Goal: Task Accomplishment & Management: Complete application form

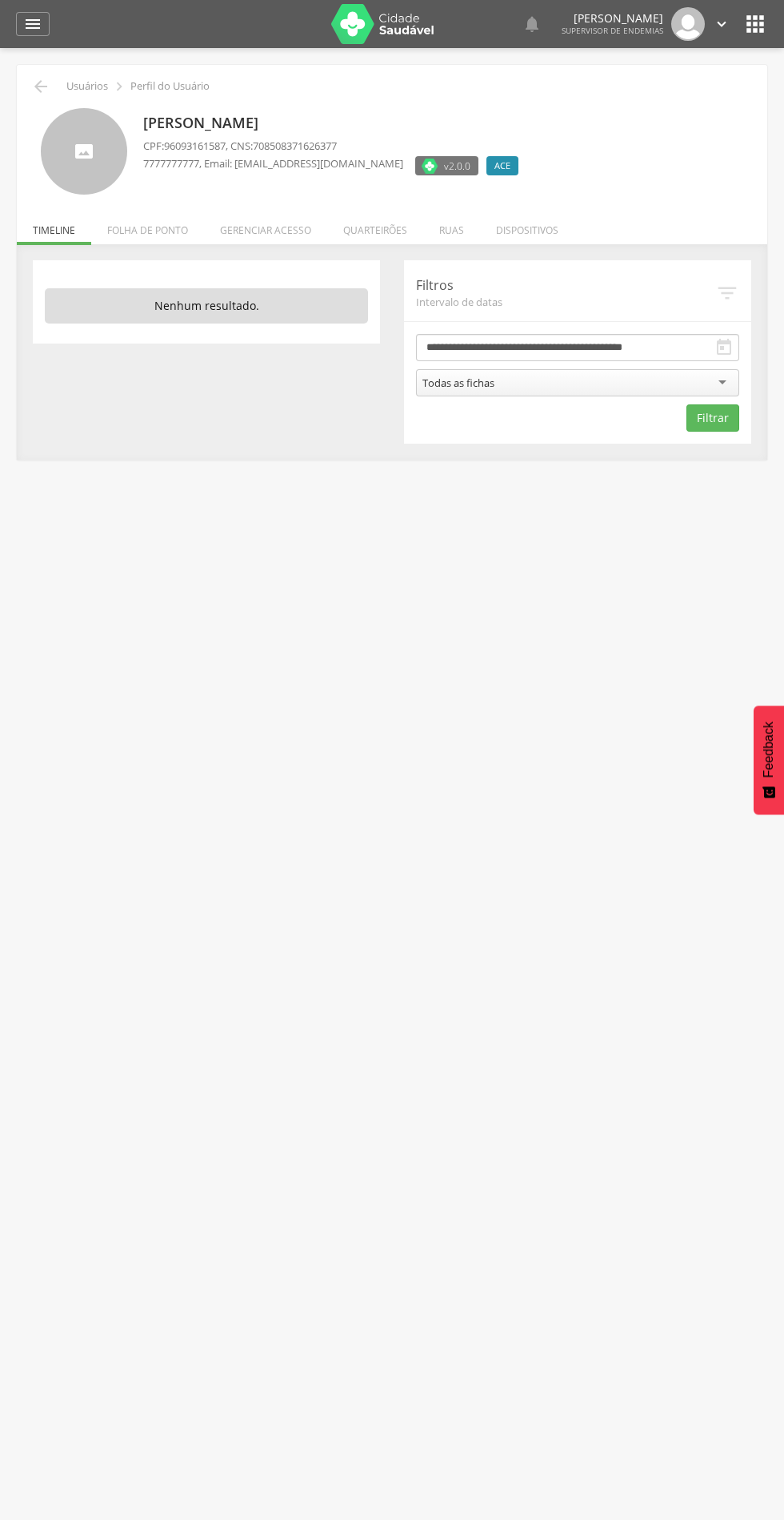
click at [387, 229] on li "Quarteirões" at bounding box center [375, 226] width 96 height 38
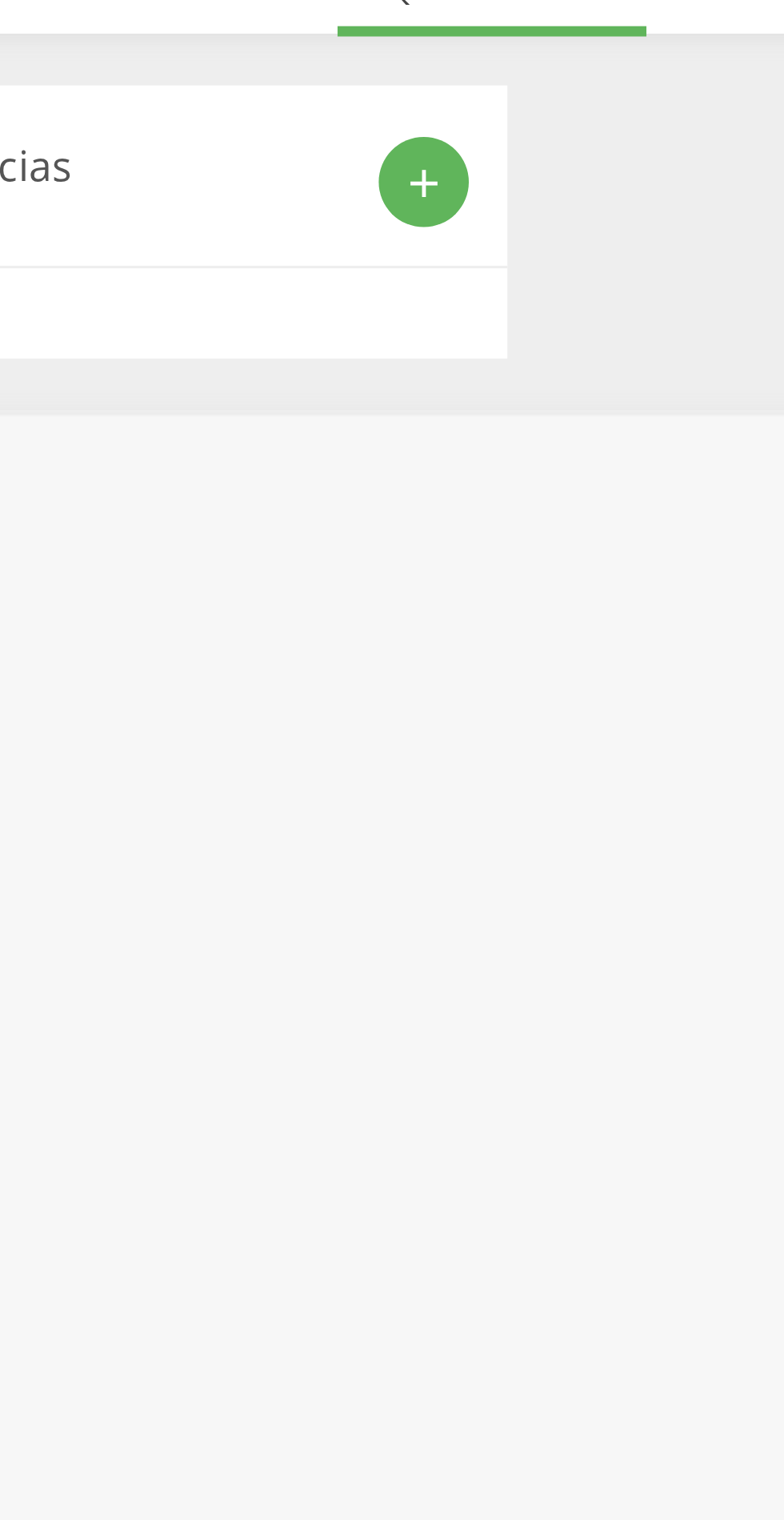
click at [348, 298] on div "add" at bounding box center [354, 290] width 28 height 28
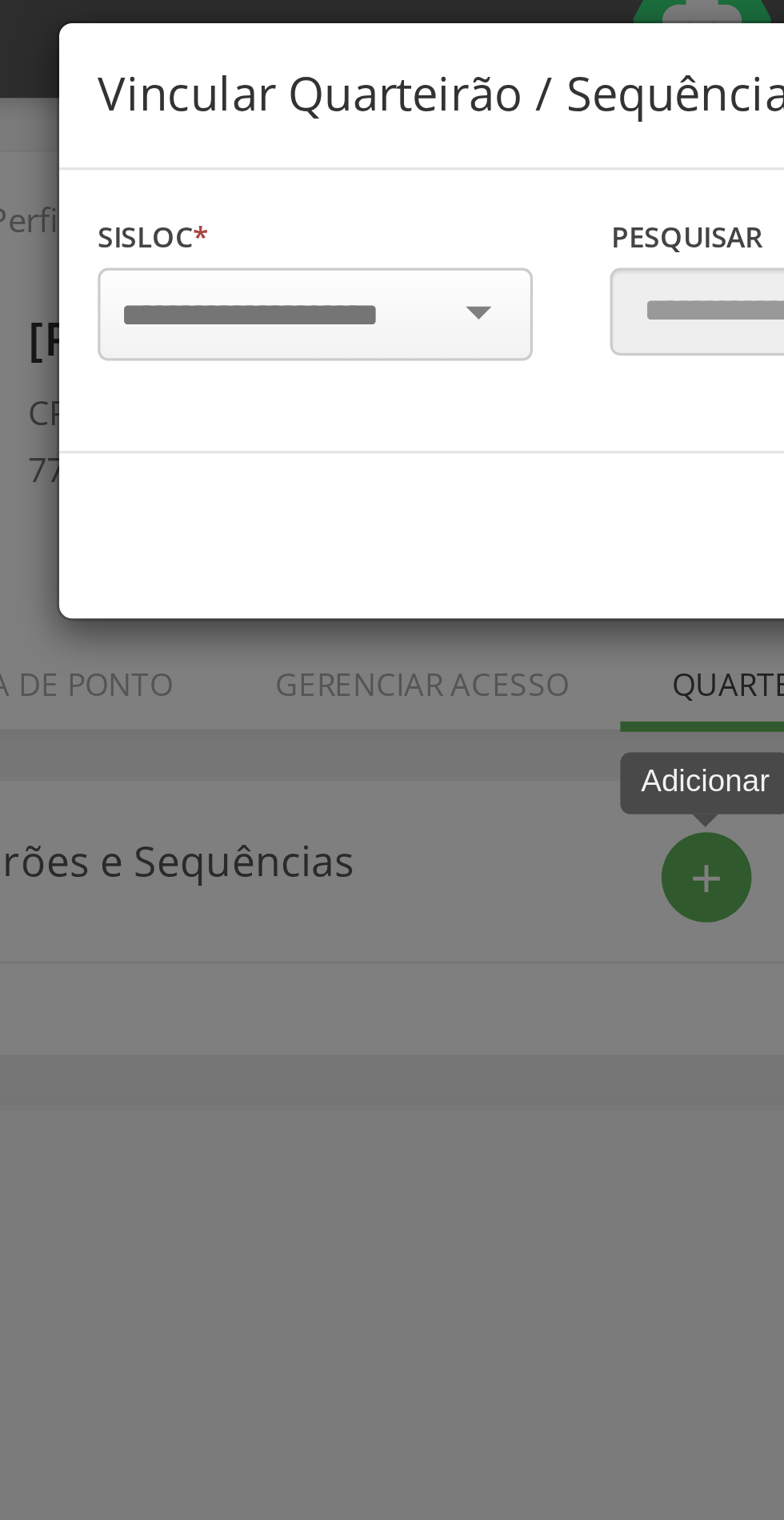
click at [208, 110] on input "select-one" at bounding box center [222, 116] width 101 height 15
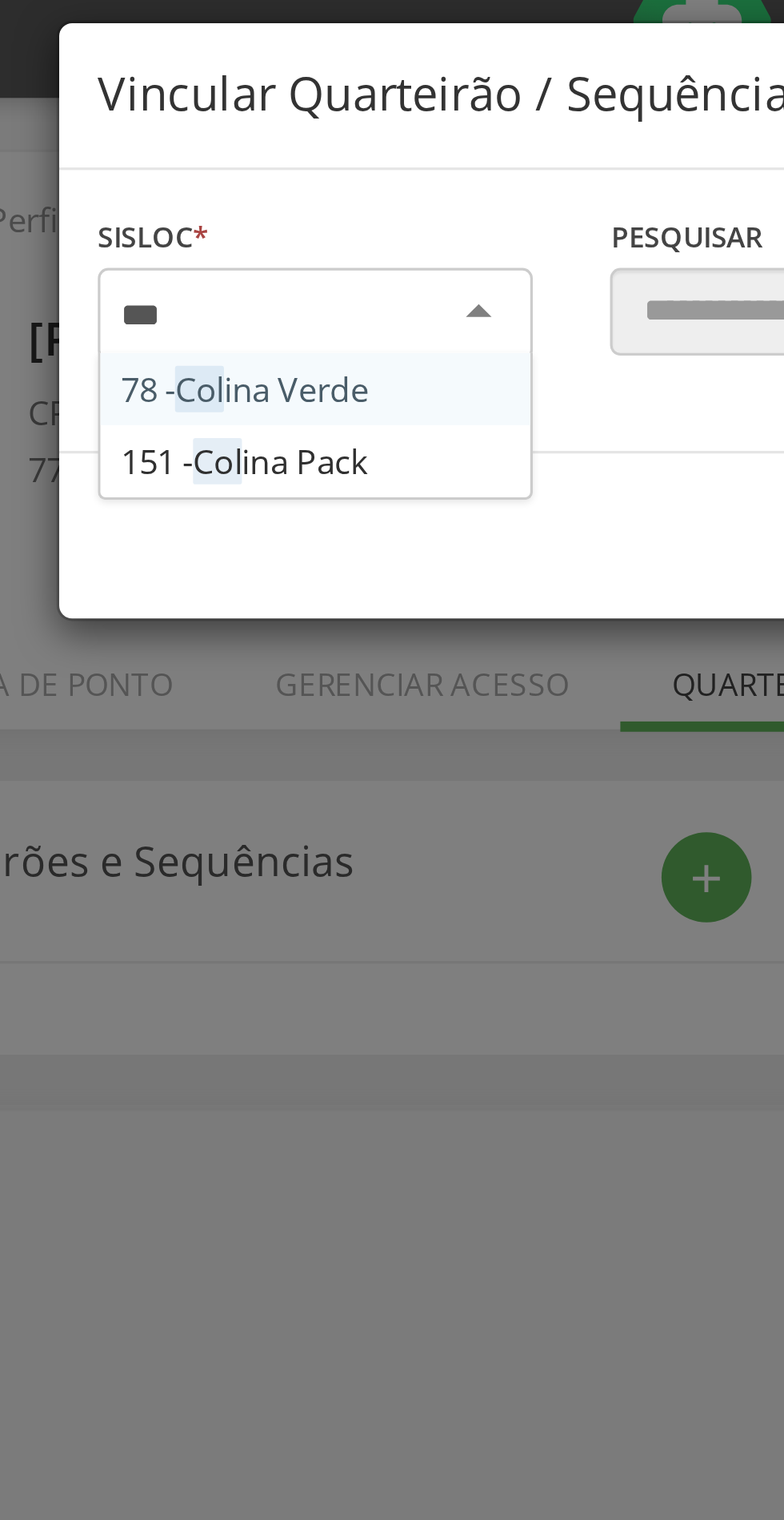
type input "****"
click at [227, 140] on div "Sisloc * 78 - Coli na Verde 151 - Coli na Pack [GEOGRAPHIC_DATA] a localidade" at bounding box center [232, 114] width 160 height 64
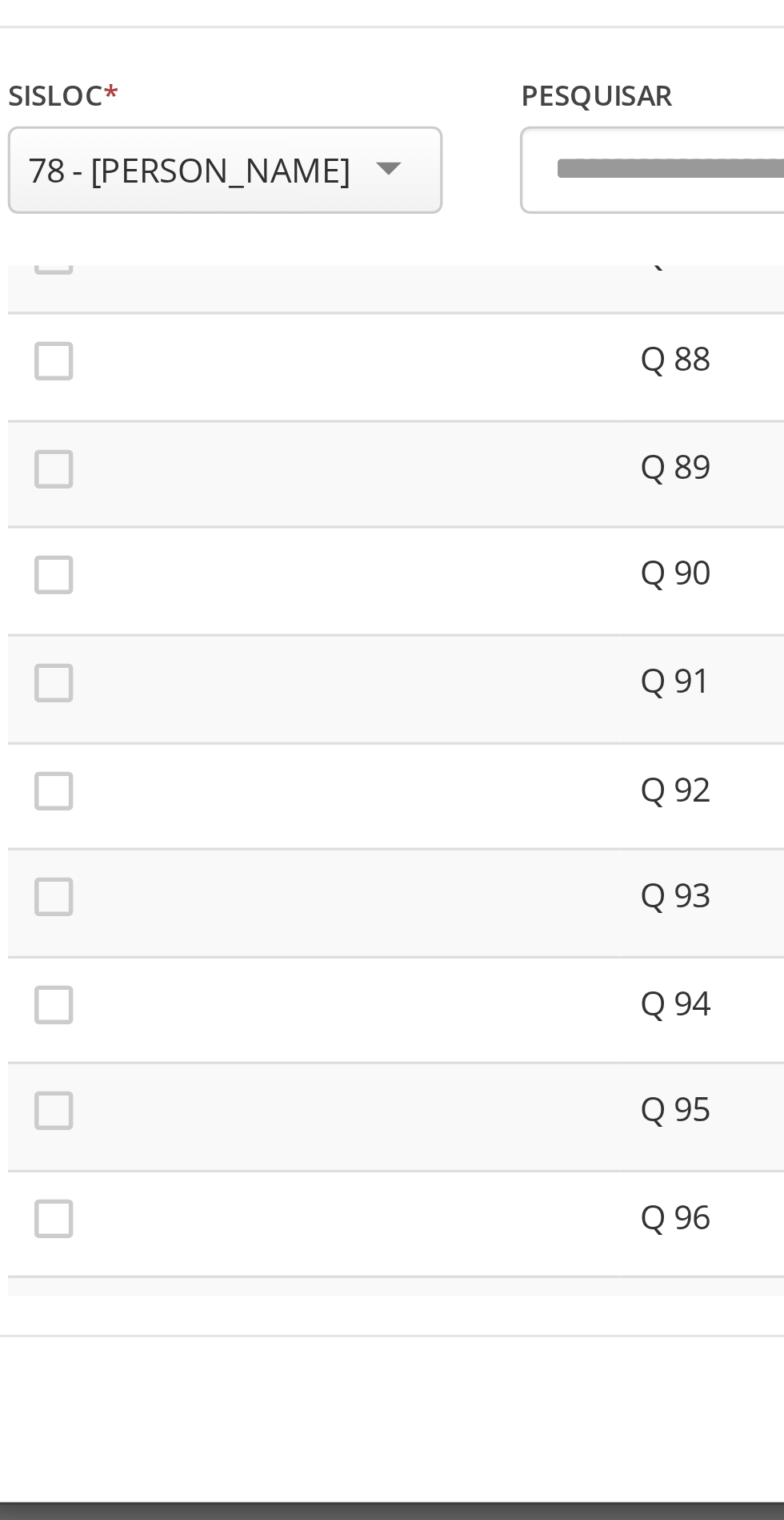
scroll to position [2912, 0]
click at [181, 276] on icon "" at bounding box center [179, 272] width 16 height 16
click at [179, 306] on icon "" at bounding box center [179, 306] width 16 height 16
click at [182, 338] on icon "" at bounding box center [179, 339] width 16 height 16
click at [178, 377] on icon "" at bounding box center [179, 373] width 16 height 16
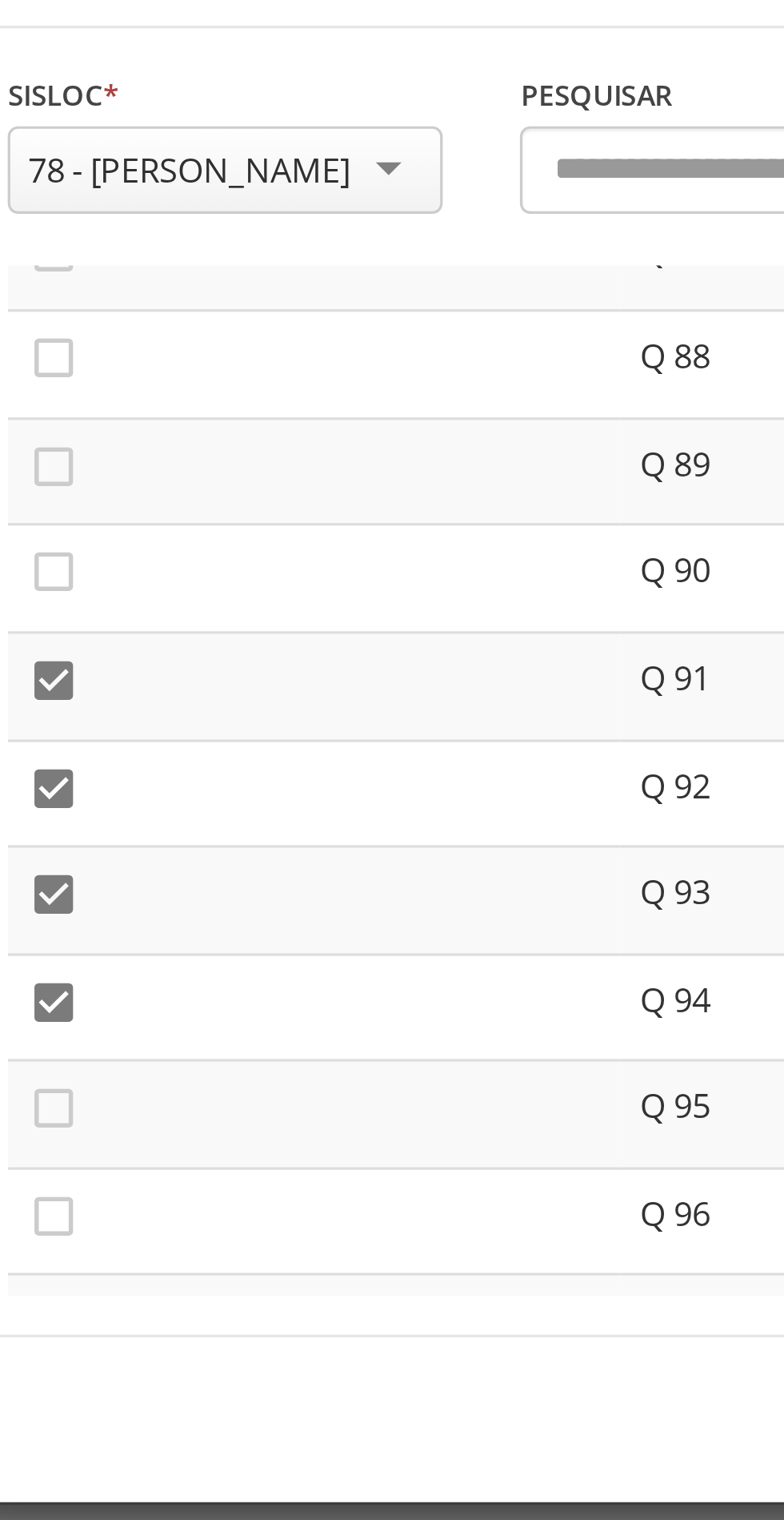
click at [184, 413] on icon "" at bounding box center [179, 405] width 16 height 16
click at [184, 448] on icon "" at bounding box center [179, 439] width 16 height 16
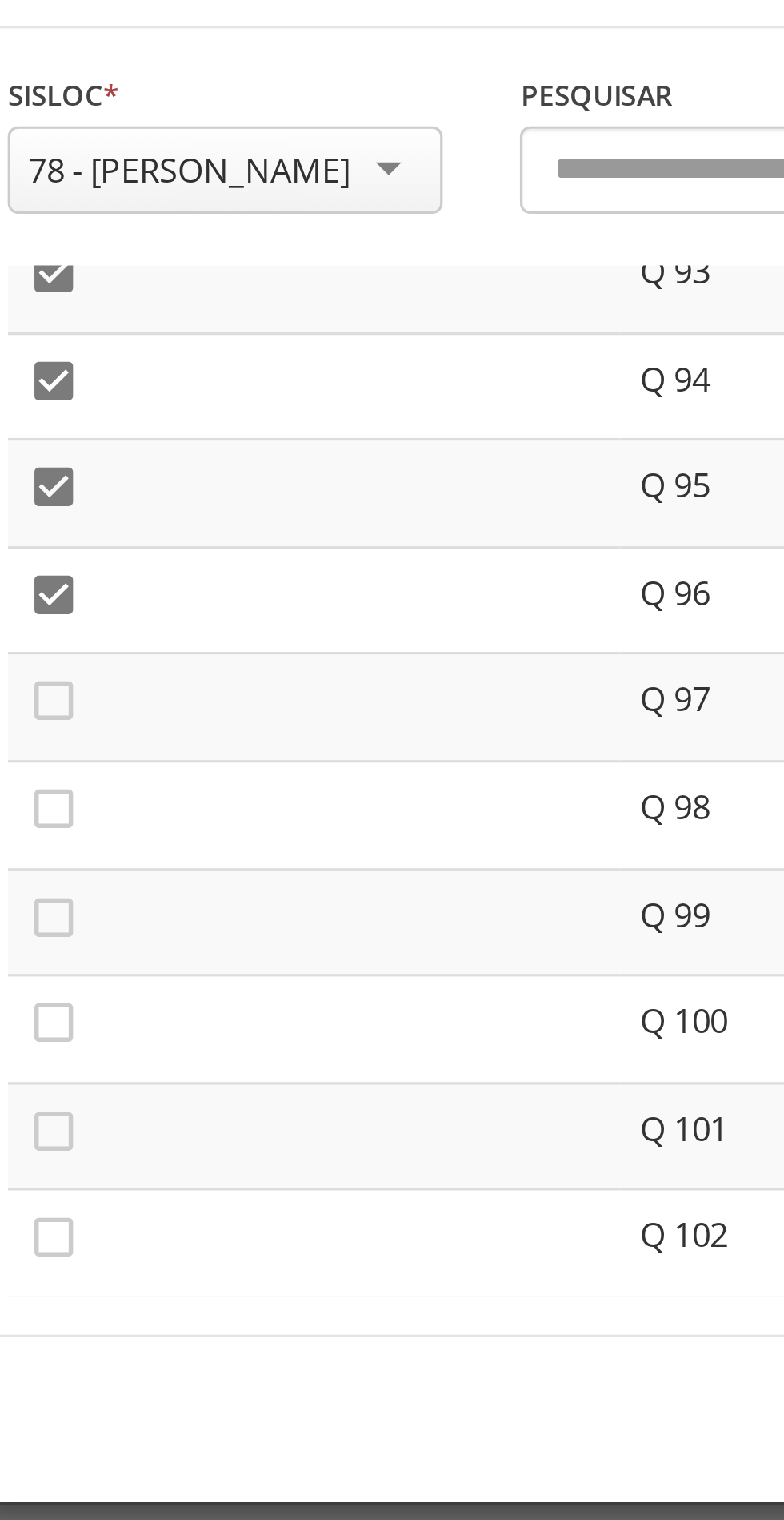
scroll to position [3106, 0]
click at [182, 281] on icon "" at bounding box center [179, 278] width 16 height 16
click at [183, 316] on icon "" at bounding box center [179, 312] width 16 height 16
click at [178, 351] on icon "" at bounding box center [179, 345] width 16 height 16
click at [174, 384] on icon "" at bounding box center [179, 378] width 16 height 16
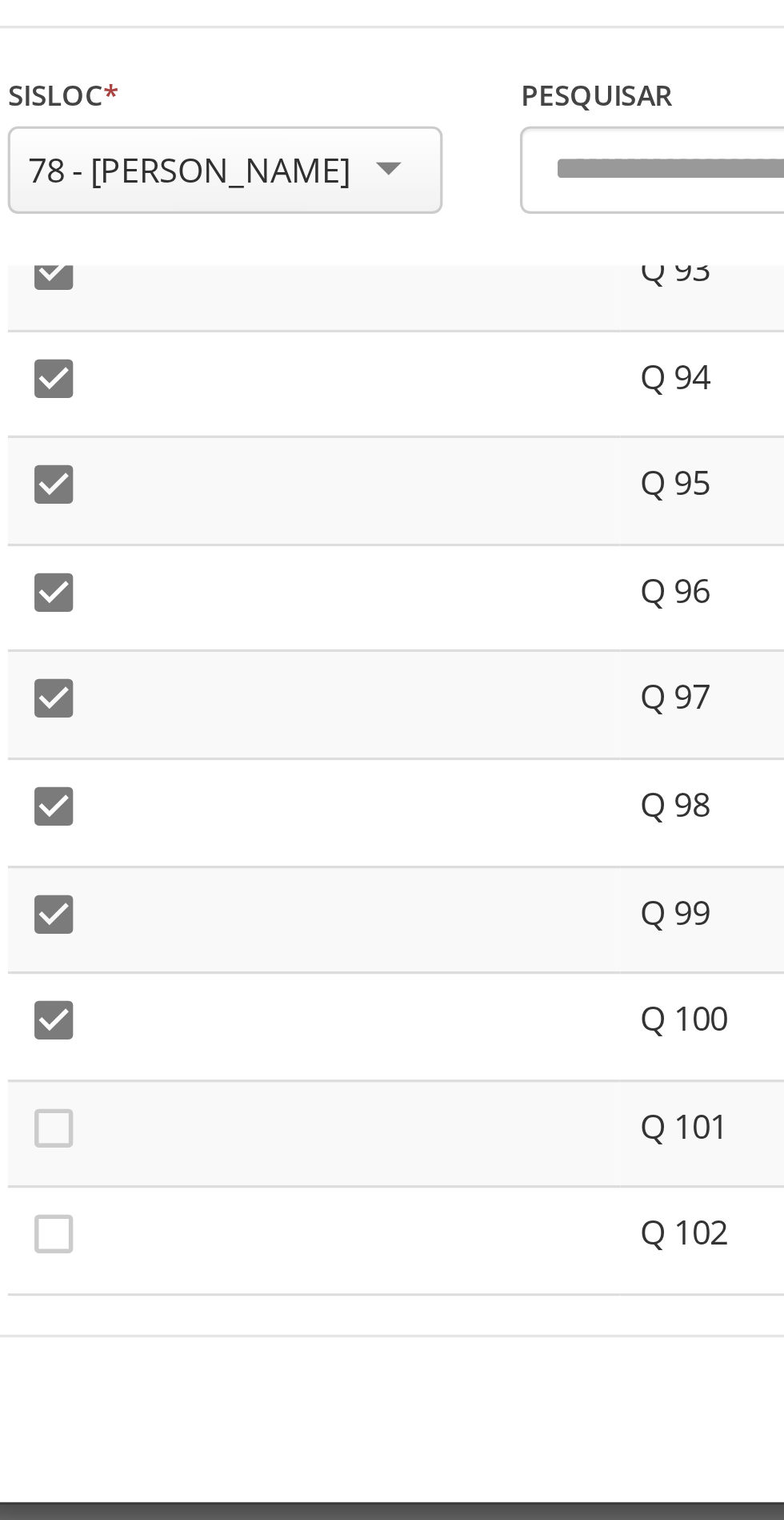
click at [178, 418] on icon "" at bounding box center [179, 412] width 16 height 16
click at [185, 450] on icon "" at bounding box center [179, 445] width 16 height 16
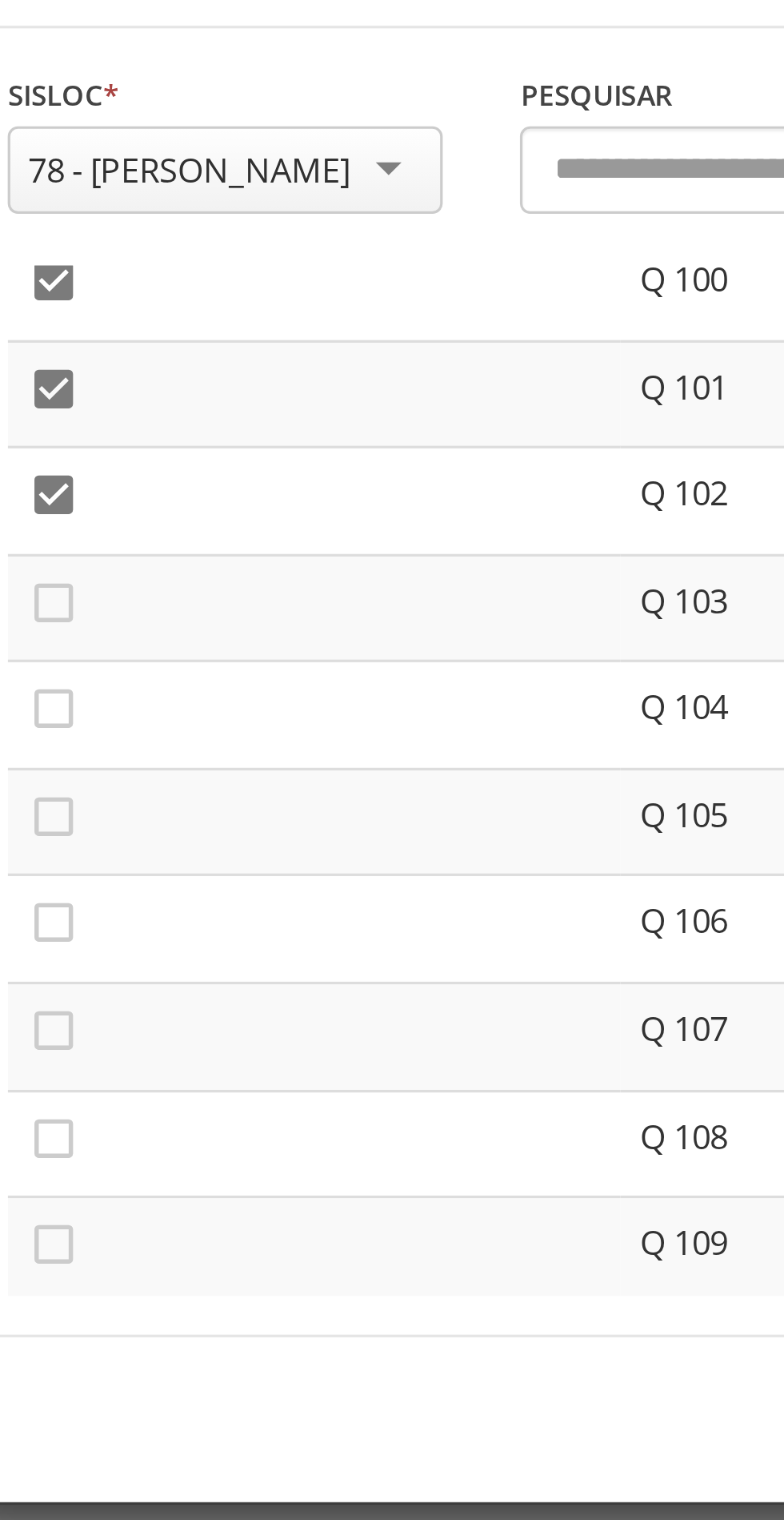
scroll to position [3337, 0]
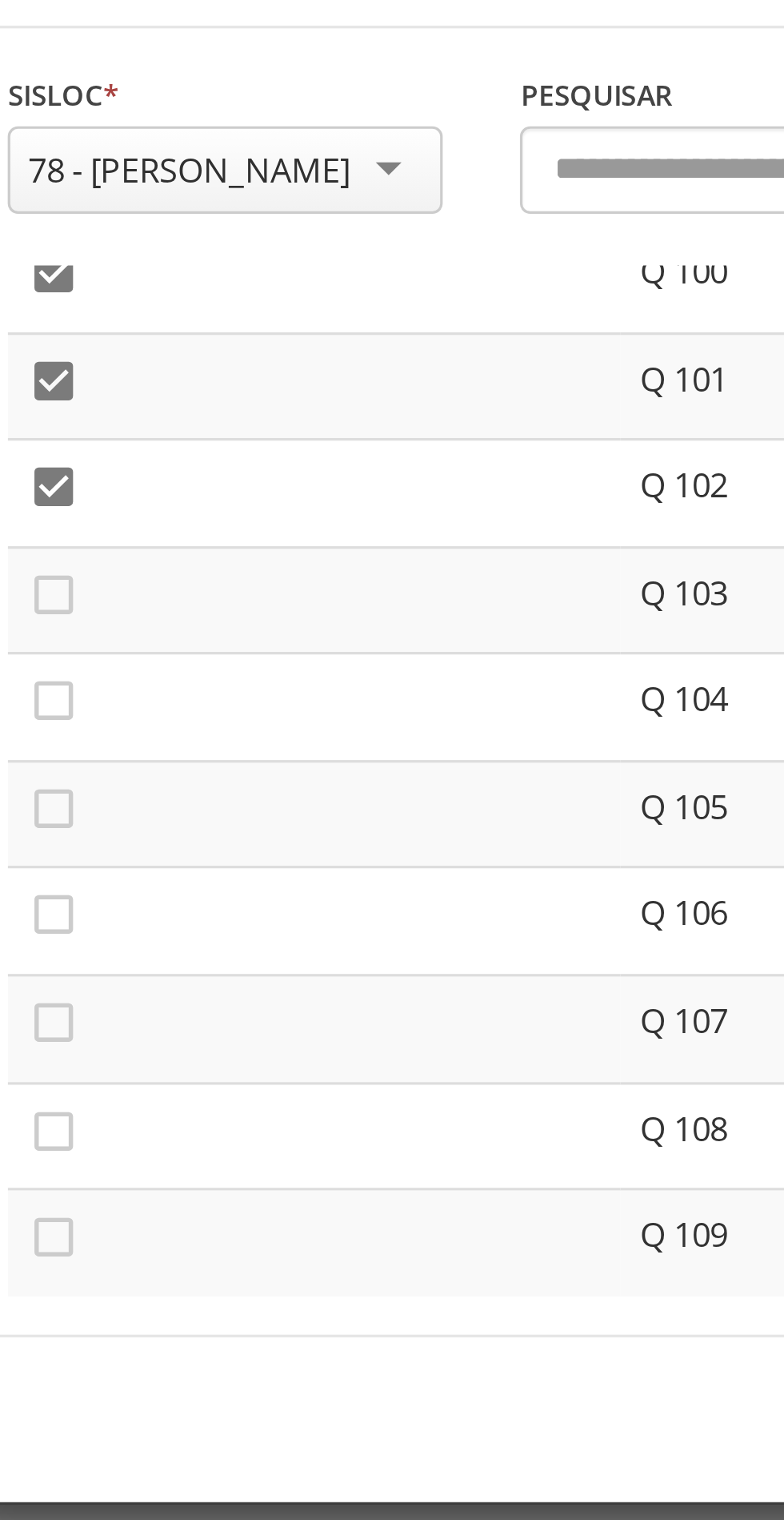
click at [178, 245] on icon "" at bounding box center [179, 246] width 16 height 16
click at [178, 282] on icon "" at bounding box center [179, 279] width 16 height 16
click at [182, 317] on icon "" at bounding box center [179, 313] width 16 height 16
click at [176, 345] on icon "" at bounding box center [179, 345] width 16 height 16
click at [184, 384] on icon "" at bounding box center [179, 379] width 16 height 16
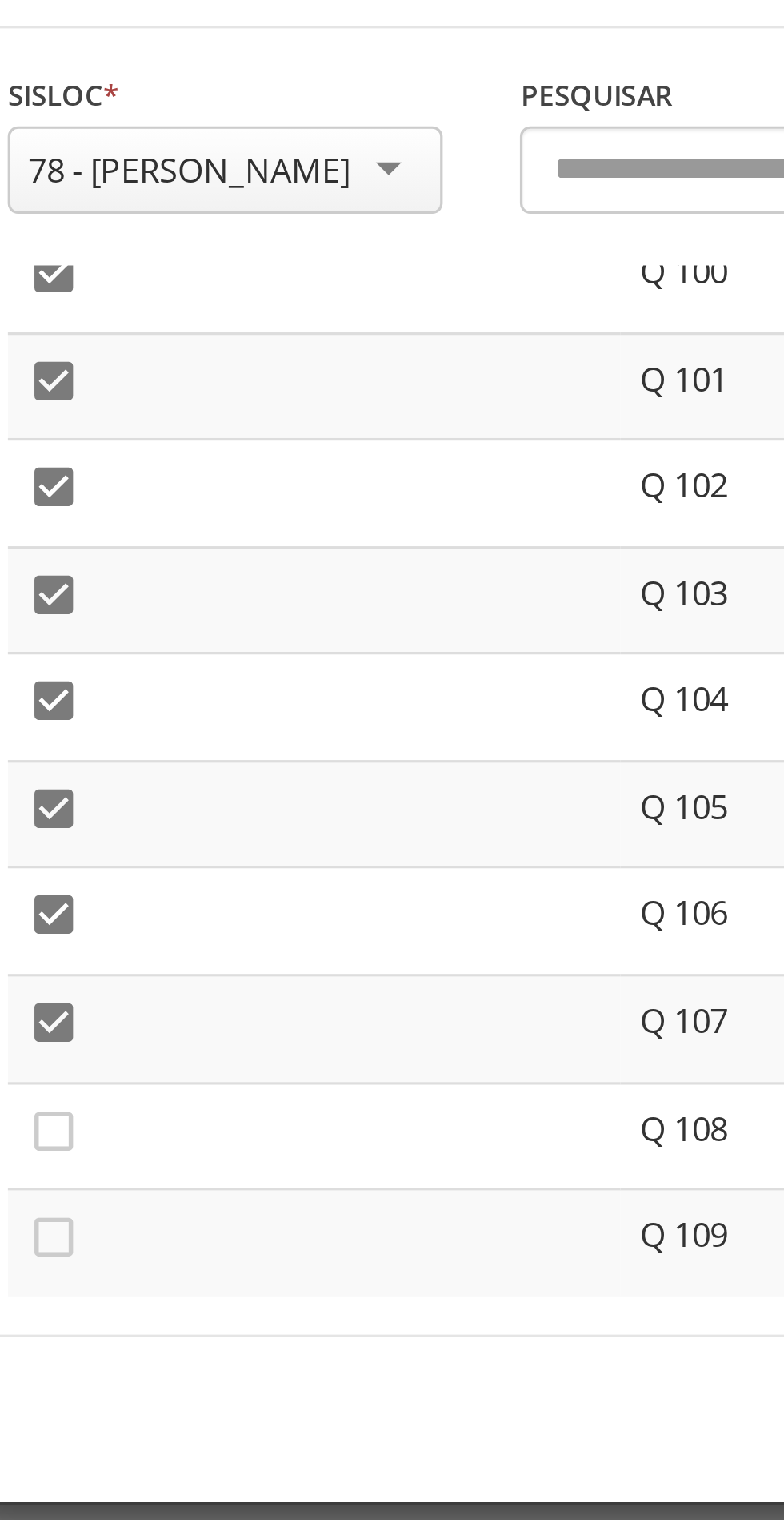
click at [177, 413] on icon "" at bounding box center [179, 413] width 16 height 16
click at [184, 449] on icon "" at bounding box center [179, 446] width 16 height 16
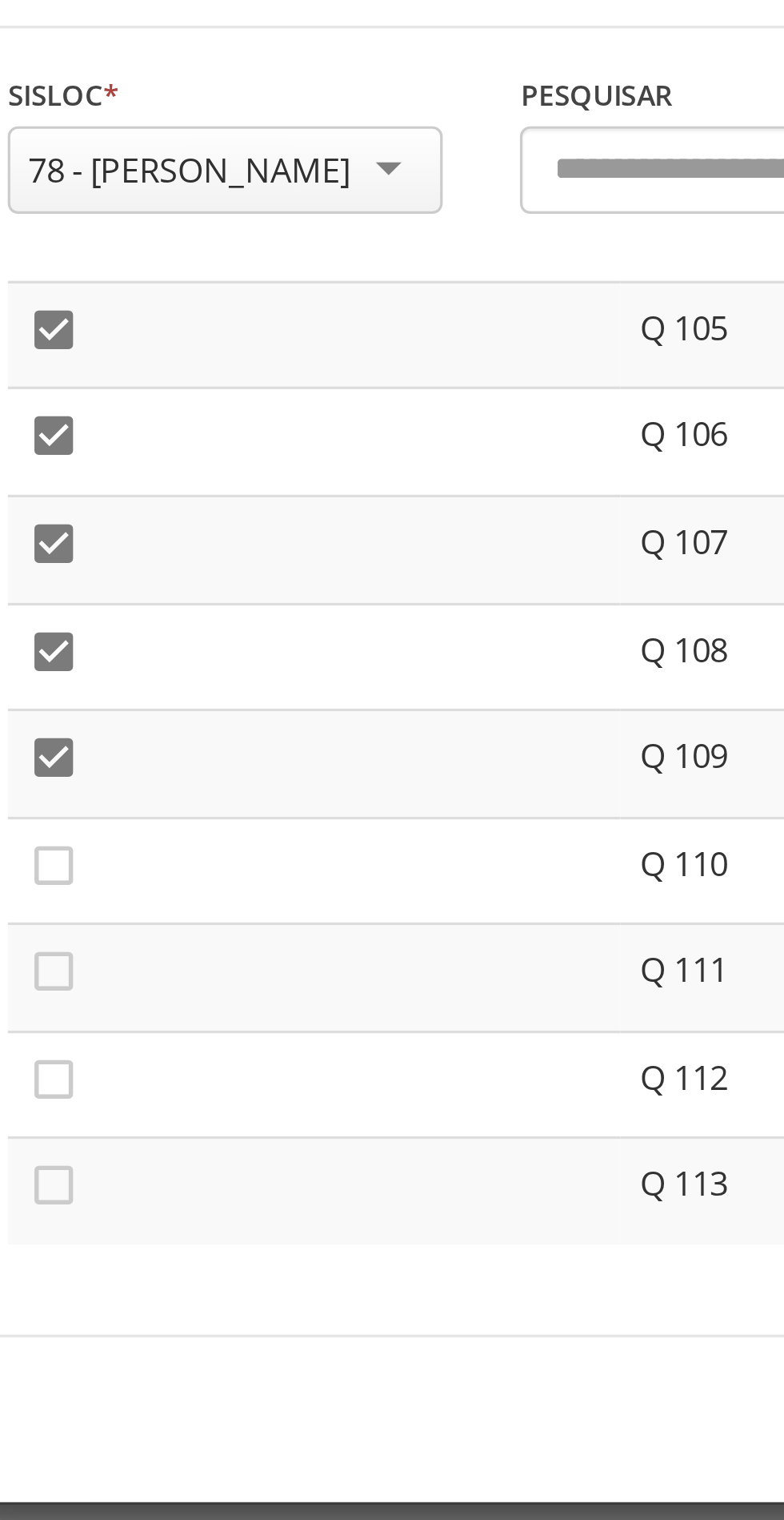
click at [178, 330] on icon "" at bounding box center [179, 330] width 16 height 16
click at [182, 367] on icon "" at bounding box center [179, 363] width 16 height 16
click at [176, 397] on icon "" at bounding box center [179, 397] width 16 height 16
click at [180, 430] on icon "" at bounding box center [179, 429] width 16 height 16
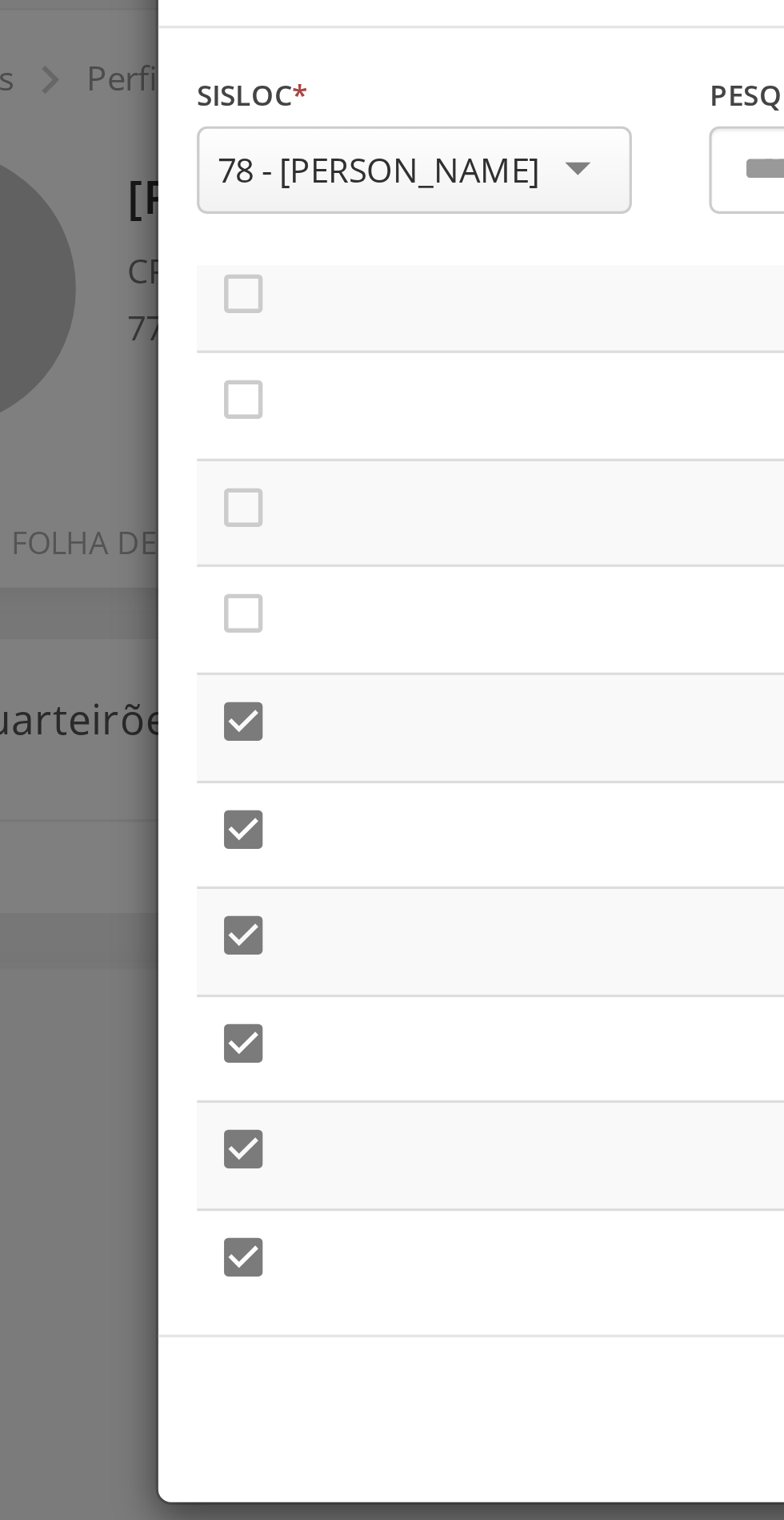
scroll to position [2899, 0]
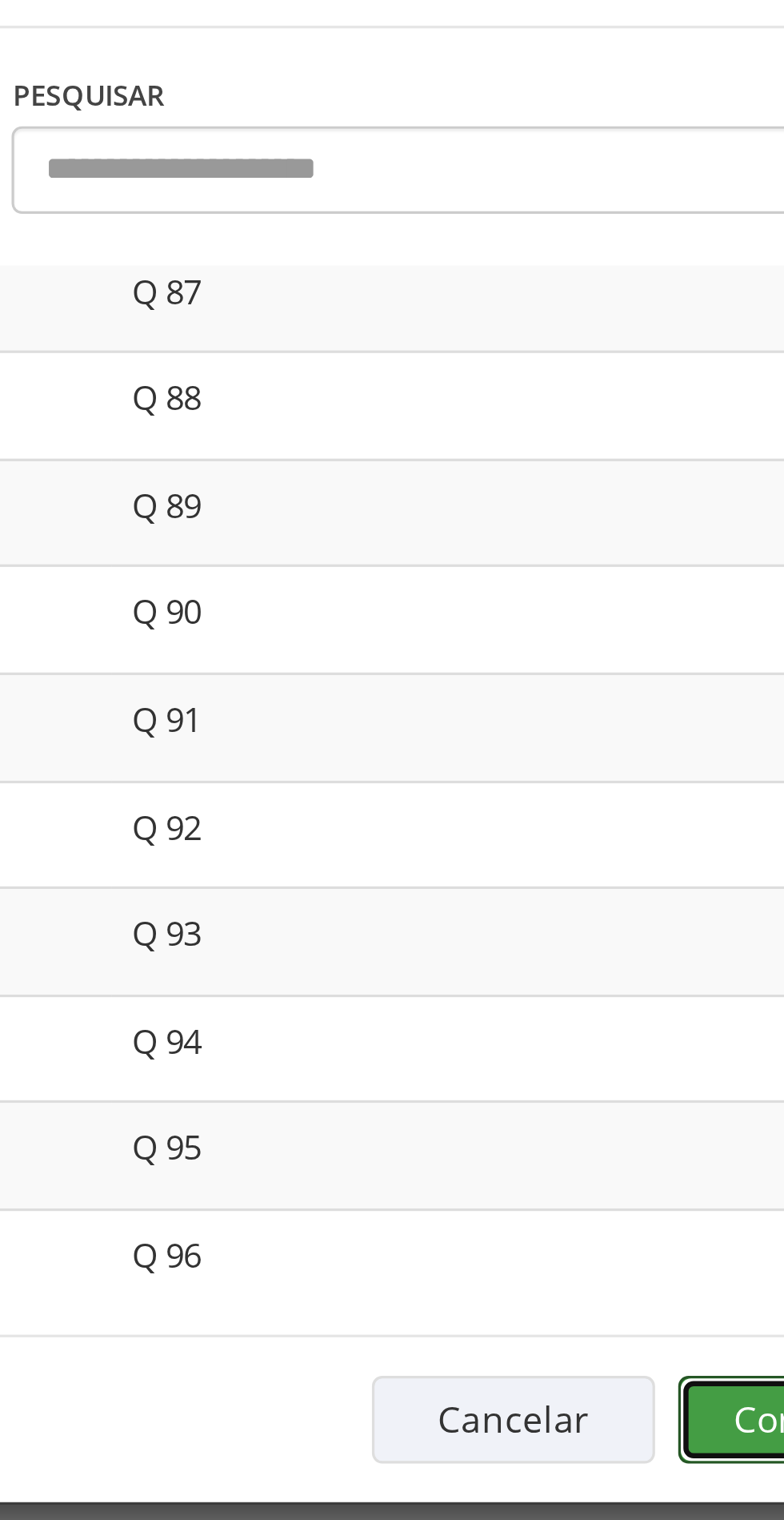
click at [552, 510] on button "Confirmar" at bounding box center [575, 502] width 88 height 27
